Goal: Information Seeking & Learning: Learn about a topic

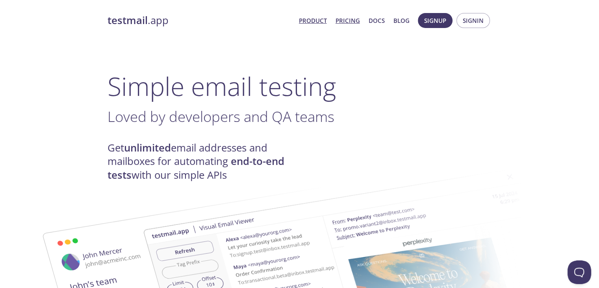
click at [353, 19] on link "Pricing" at bounding box center [348, 20] width 24 height 10
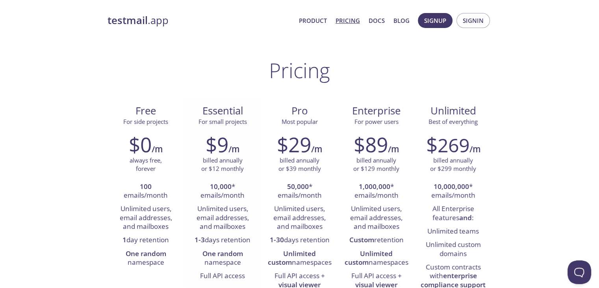
scroll to position [39, 0]
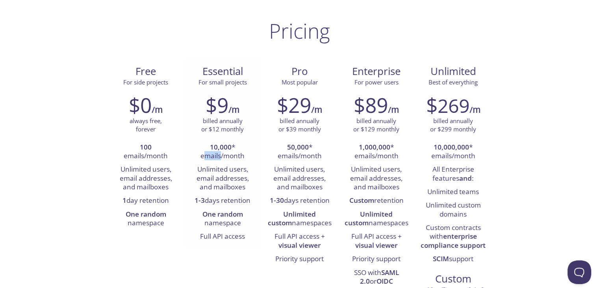
drag, startPoint x: 203, startPoint y: 152, endPoint x: 222, endPoint y: 160, distance: 20.9
click at [222, 160] on li "10,000 * emails/month" at bounding box center [222, 152] width 65 height 22
click at [136, 161] on li "100 emails/month" at bounding box center [145, 152] width 65 height 22
drag, startPoint x: 134, startPoint y: 169, endPoint x: 144, endPoint y: 184, distance: 18.3
click at [144, 184] on li "Unlimited users, email addresses, and mailboxes" at bounding box center [145, 178] width 65 height 31
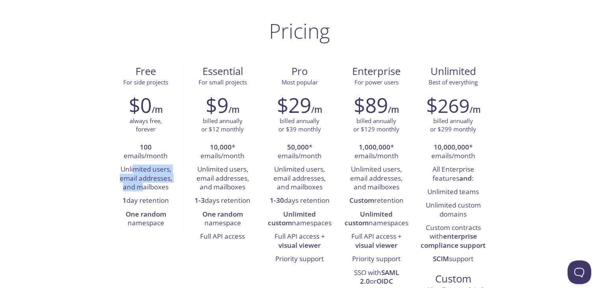
click at [144, 184] on li "Unlimited users, email addresses, and mailboxes" at bounding box center [145, 178] width 65 height 31
click at [149, 204] on li "1 day retention" at bounding box center [145, 200] width 65 height 13
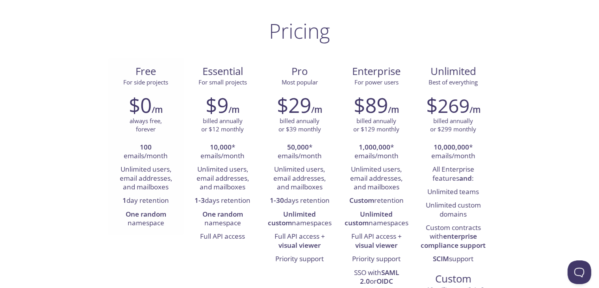
click at [149, 178] on li "Unlimited users, email addresses, and mailboxes" at bounding box center [145, 178] width 65 height 31
click at [149, 189] on li "Unlimited users, email addresses, and mailboxes" at bounding box center [145, 178] width 65 height 31
